Goal: Information Seeking & Learning: Learn about a topic

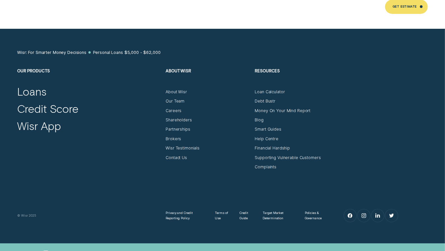
scroll to position [3252, 0]
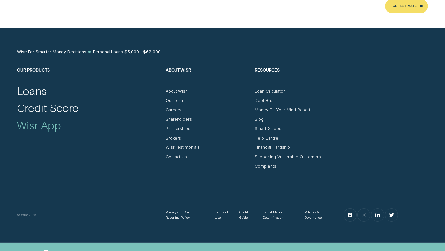
click at [39, 121] on div "Wisr App" at bounding box center [39, 125] width 44 height 14
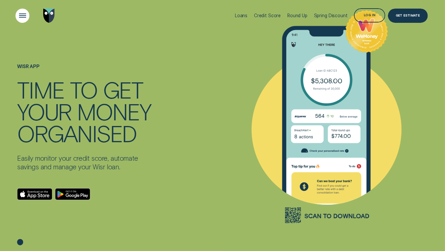
click at [23, 15] on div "Open Menu" at bounding box center [23, 16] width 20 height 20
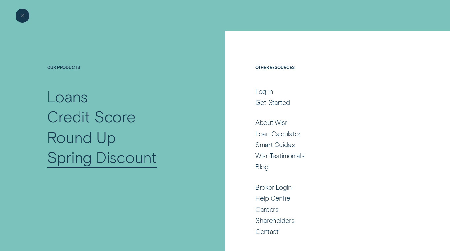
click at [83, 162] on div "Spring Discount" at bounding box center [102, 157] width 110 height 20
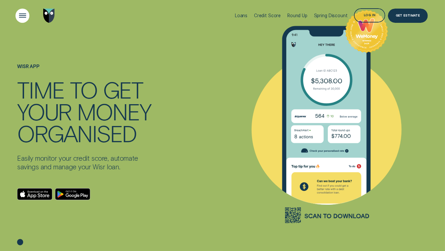
click at [17, 15] on div "Open Menu" at bounding box center [23, 16] width 20 height 20
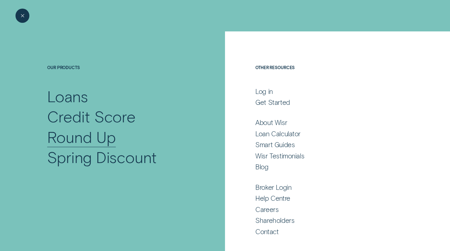
click at [84, 139] on div "Round Up" at bounding box center [81, 136] width 68 height 20
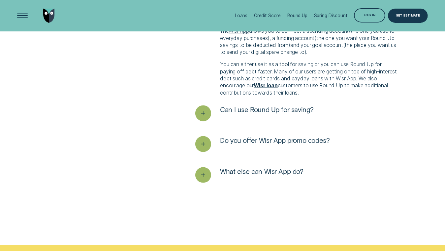
scroll to position [1270, 0]
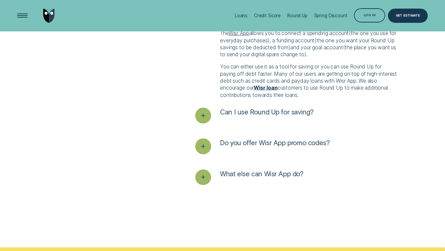
click at [302, 145] on span "Do you offer Wisr App promo codes?" at bounding box center [275, 142] width 110 height 9
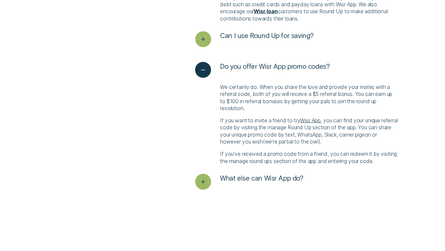
scroll to position [1346, 0]
click at [245, 182] on span "What else can Wisr App do?" at bounding box center [261, 178] width 83 height 9
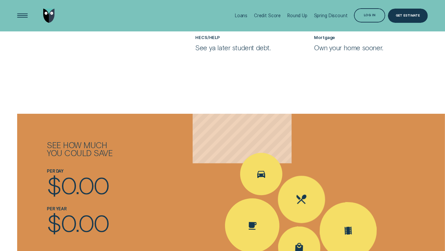
scroll to position [597, 0]
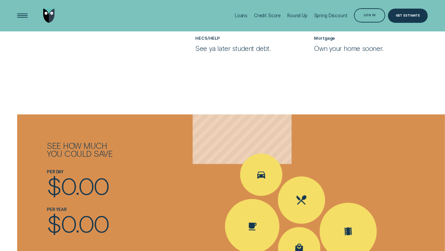
click at [71, 191] on span "0.00" at bounding box center [85, 185] width 48 height 28
